Goal: Find specific page/section: Find specific page/section

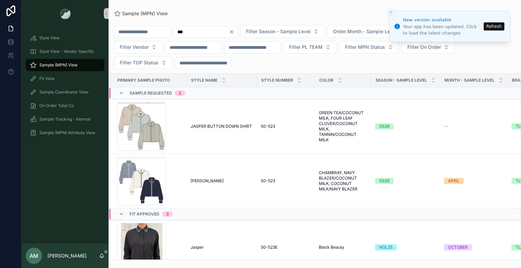
click at [491, 27] on button "Refresh" at bounding box center [493, 26] width 21 height 8
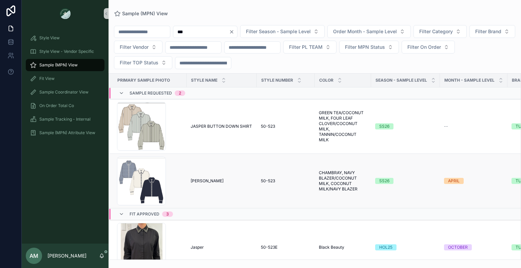
click at [208, 177] on td "JASPER RIC RAC JASPER RIC RAC" at bounding box center [221, 181] width 70 height 55
click at [214, 181] on span "JASPER RIC RAC" at bounding box center [207, 180] width 33 height 5
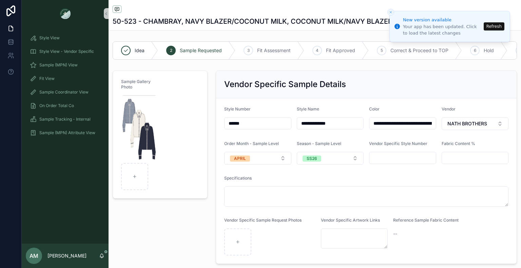
click at [494, 28] on button "Refresh" at bounding box center [493, 26] width 21 height 8
